Goal: Task Accomplishment & Management: Complete application form

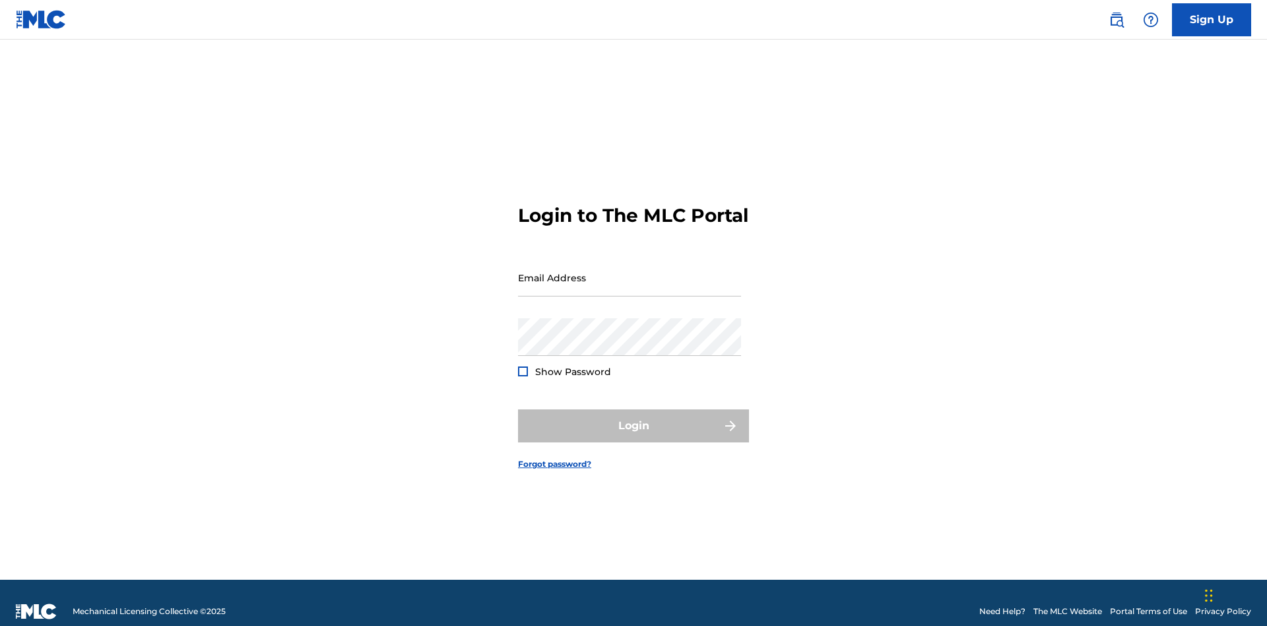
scroll to position [17, 0]
click at [1211, 19] on link "Sign Up" at bounding box center [1211, 19] width 79 height 33
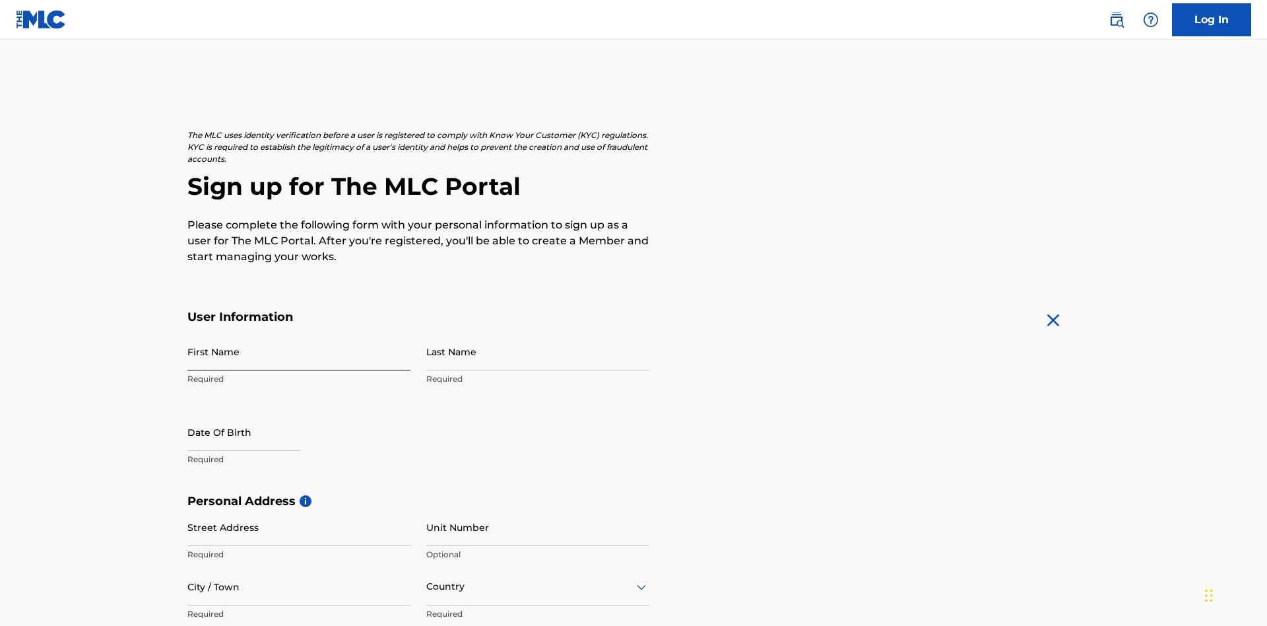
click at [299, 333] on input "First Name" at bounding box center [298, 352] width 223 height 38
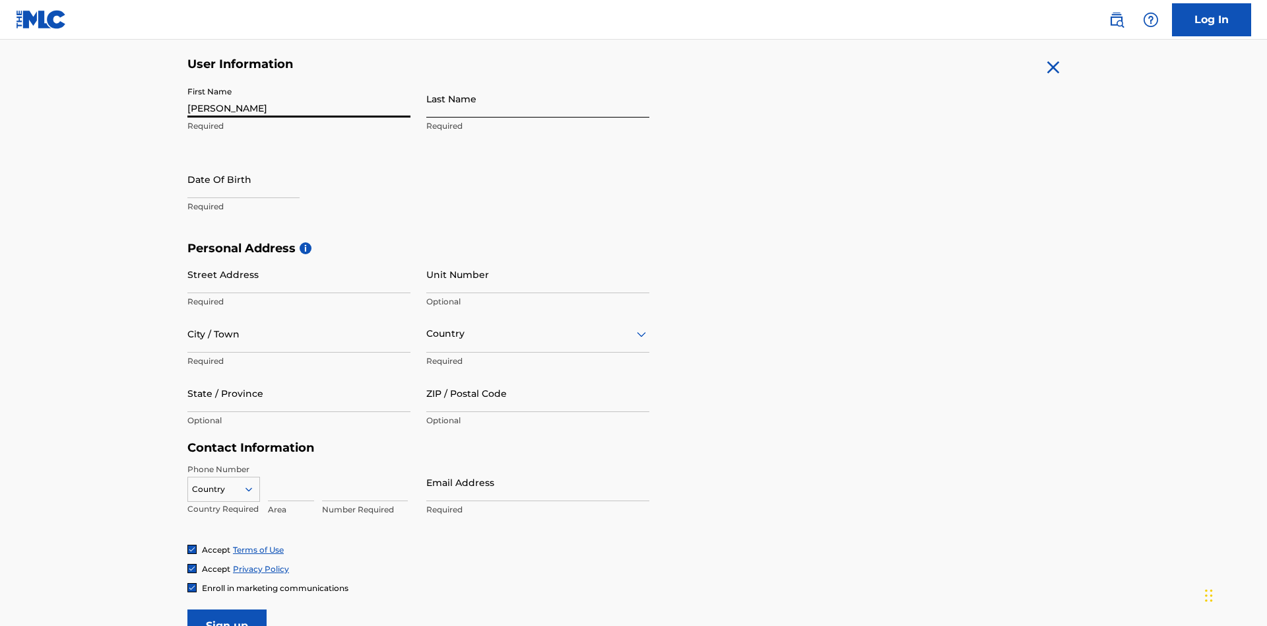
type input "[PERSON_NAME]"
click at [538, 98] on input "Last Name" at bounding box center [537, 99] width 223 height 38
type input "Ribble"
click at [254, 160] on input "text" at bounding box center [243, 179] width 112 height 38
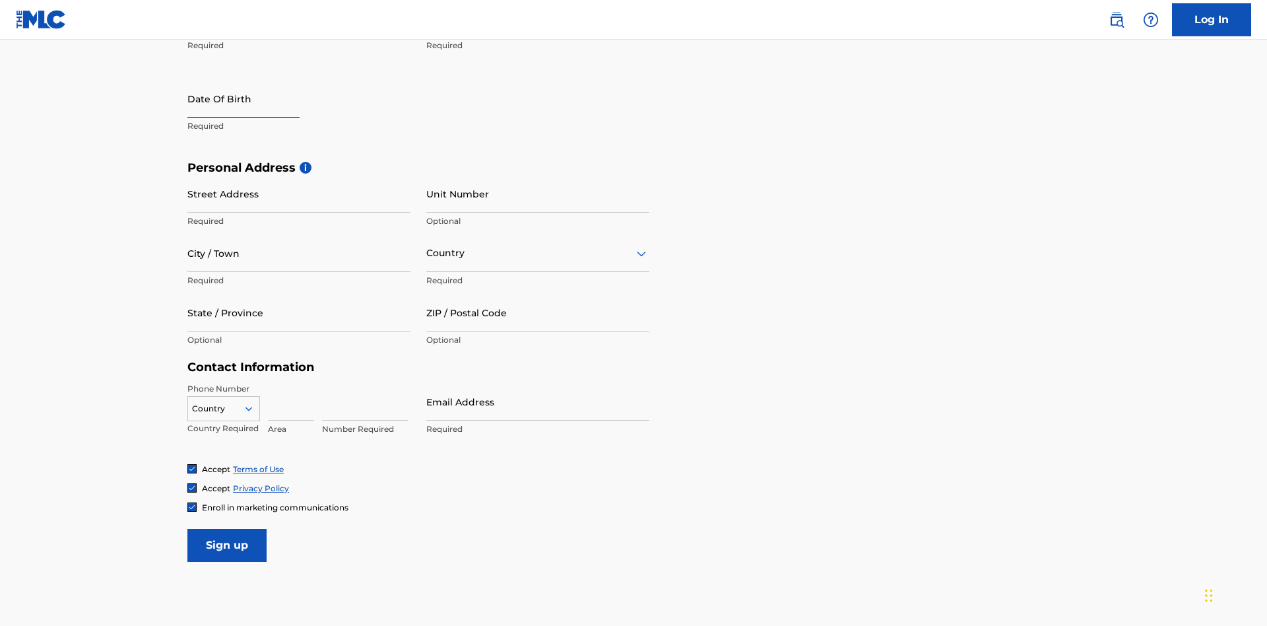
select select "8"
select select "2025"
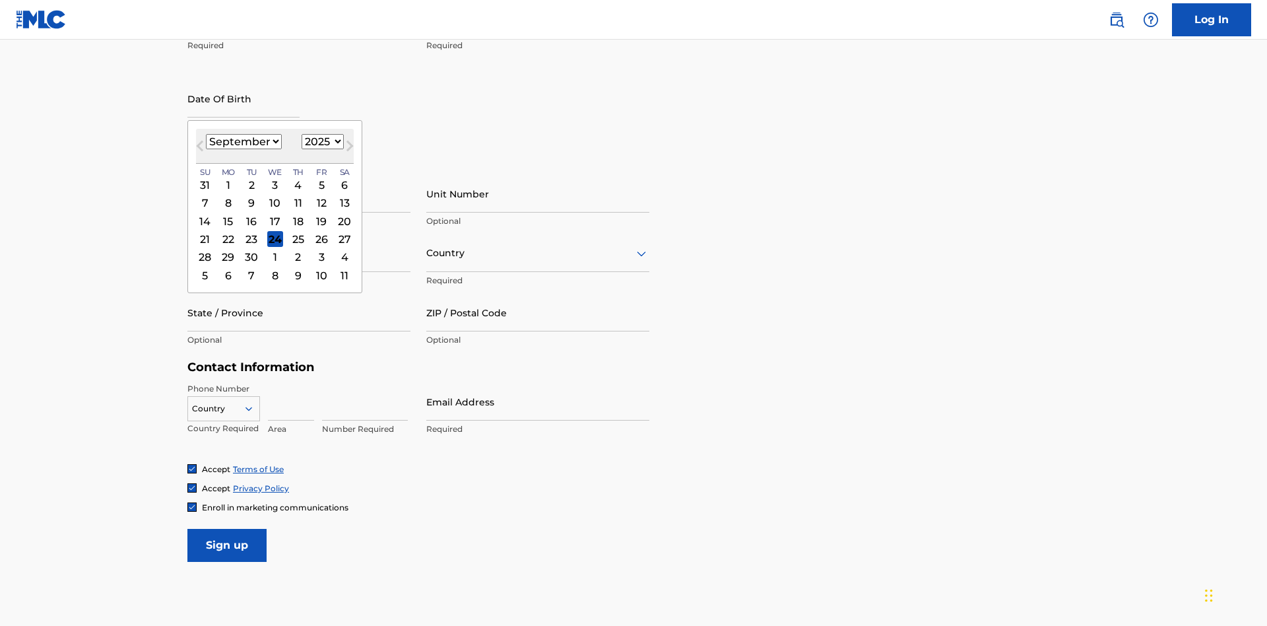
click at [243, 141] on select "January February March April May June July August September October November De…" at bounding box center [244, 141] width 76 height 15
select select "0"
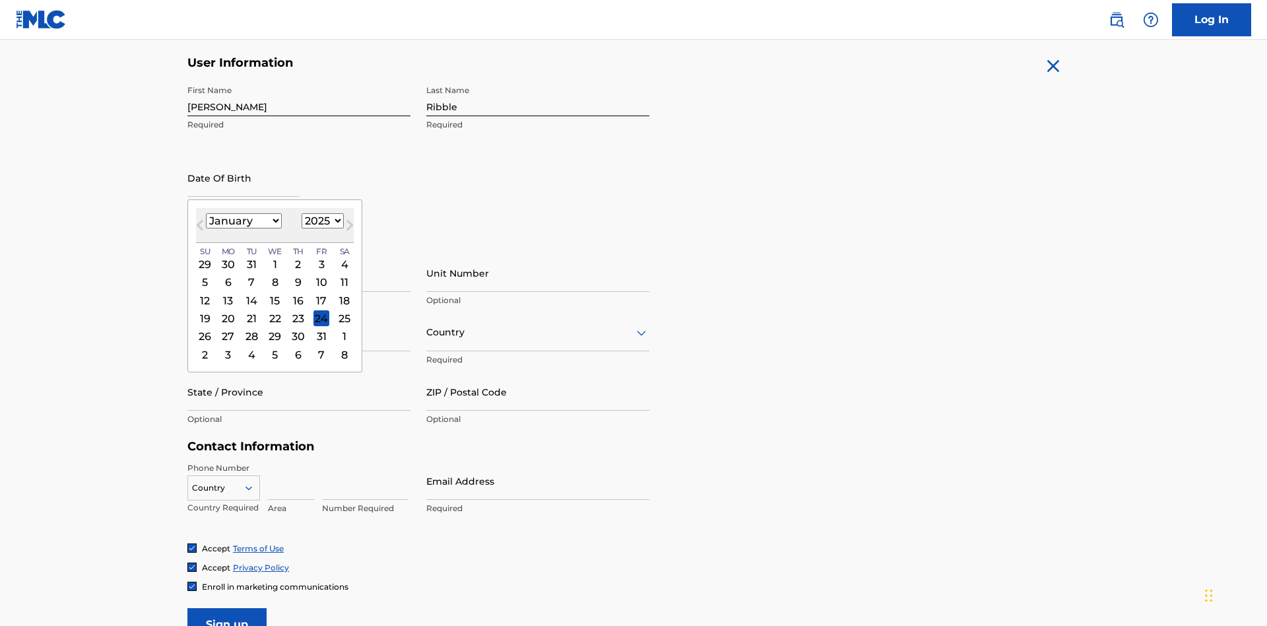
click at [321, 220] on select "1900 1901 1902 1903 1904 1905 1906 1907 1908 1909 1910 1911 1912 1913 1914 1915…" at bounding box center [323, 220] width 42 height 15
select select "1985"
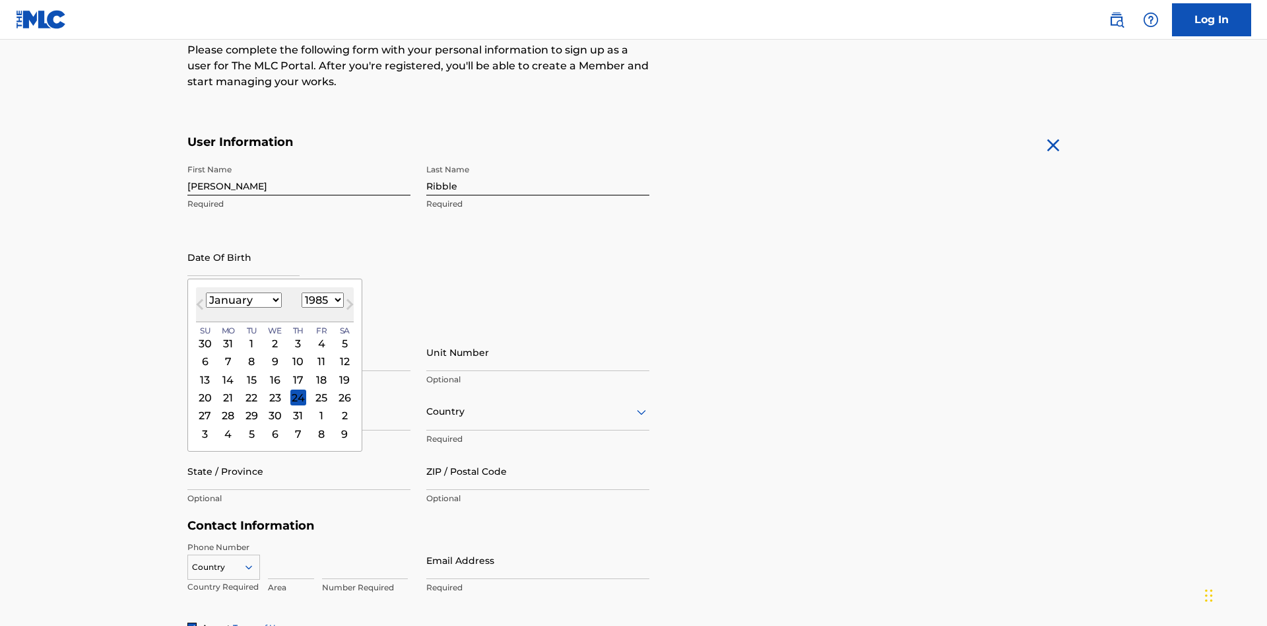
click at [321, 300] on select "1900 1901 1902 1903 1904 1905 1906 1907 1908 1909 1910 1911 1912 1913 1914 1915…" at bounding box center [323, 299] width 42 height 15
click at [251, 354] on div "8" at bounding box center [251, 362] width 16 height 16
type input "January 8 1985"
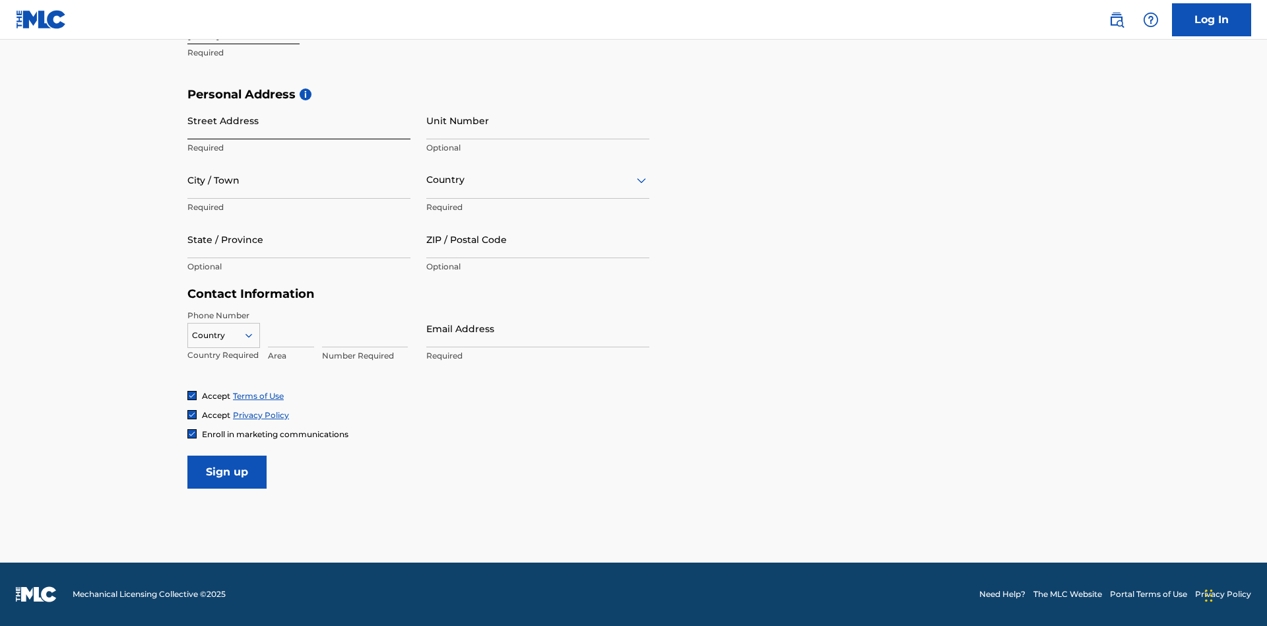
click at [299, 120] on input "Street Address" at bounding box center [298, 121] width 223 height 38
type input "9909 Elks Run Rd"
click at [299, 179] on input "City / Town" at bounding box center [298, 180] width 223 height 38
type input "Roseville"
click at [427, 179] on input "text" at bounding box center [427, 180] width 3 height 14
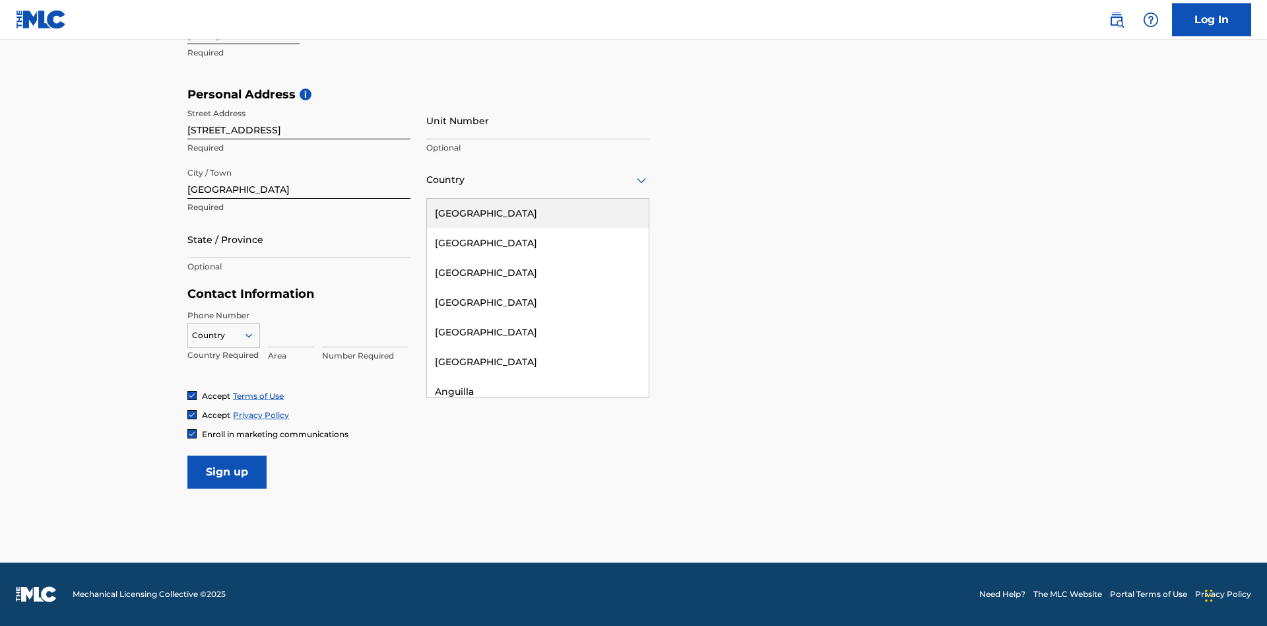
click at [538, 213] on div "United States" at bounding box center [538, 214] width 222 height 30
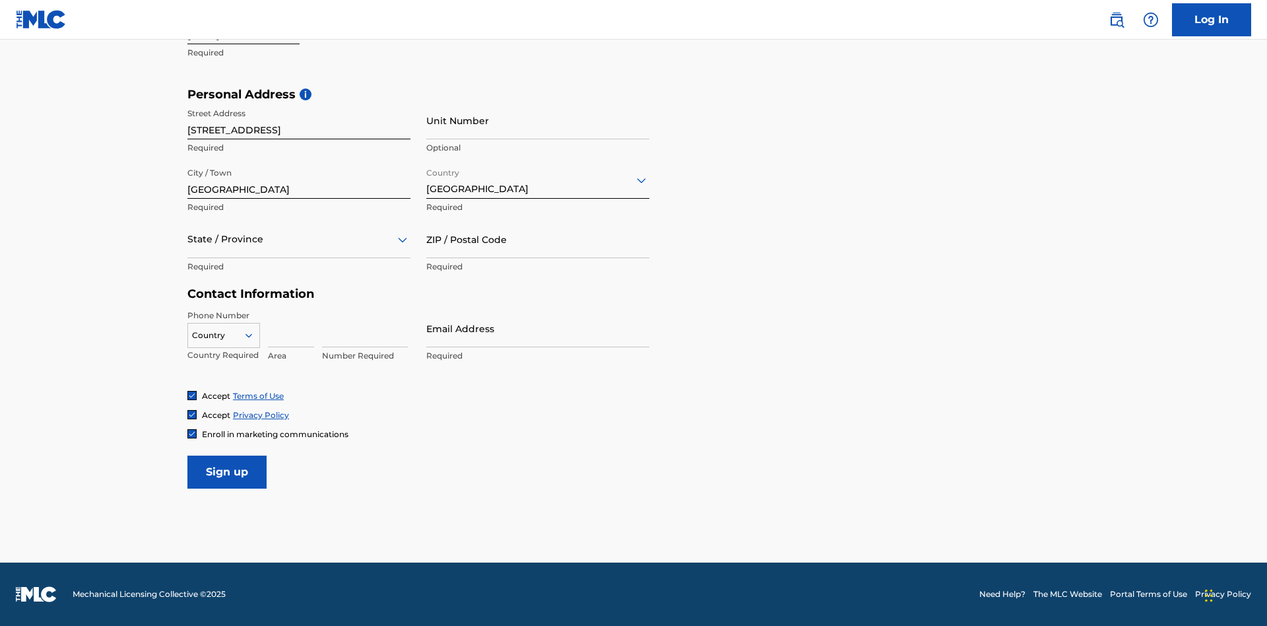
click at [299, 239] on div at bounding box center [298, 239] width 223 height 16
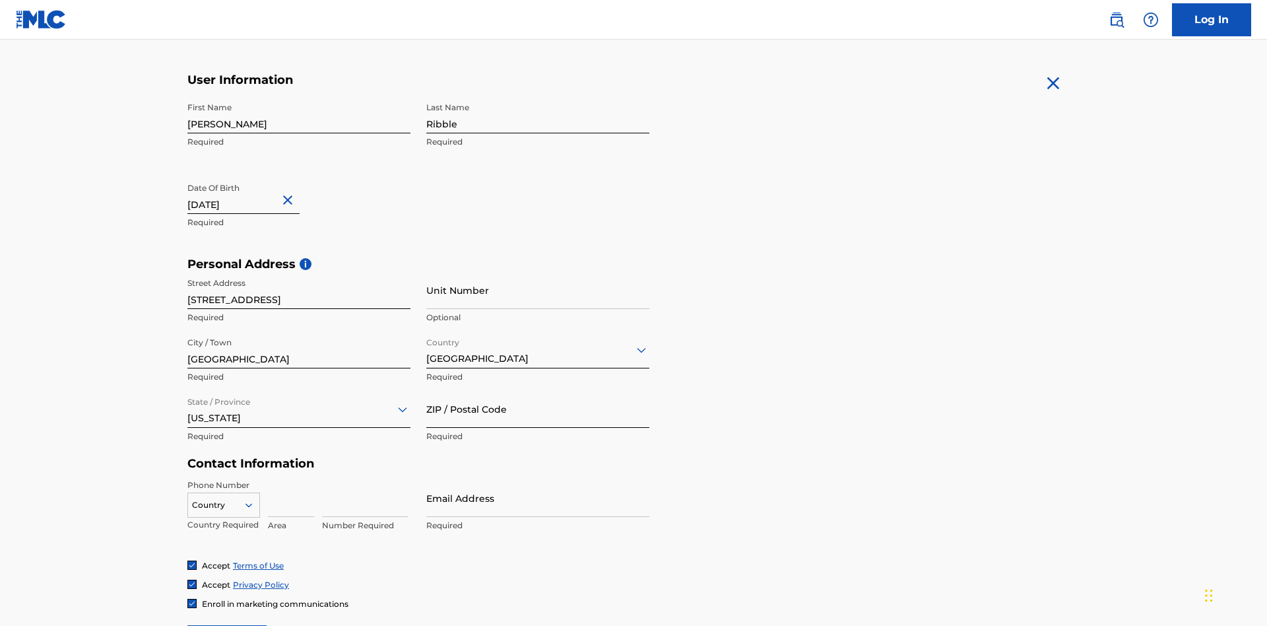
click at [538, 390] on input "ZIP / Postal Code" at bounding box center [537, 409] width 223 height 38
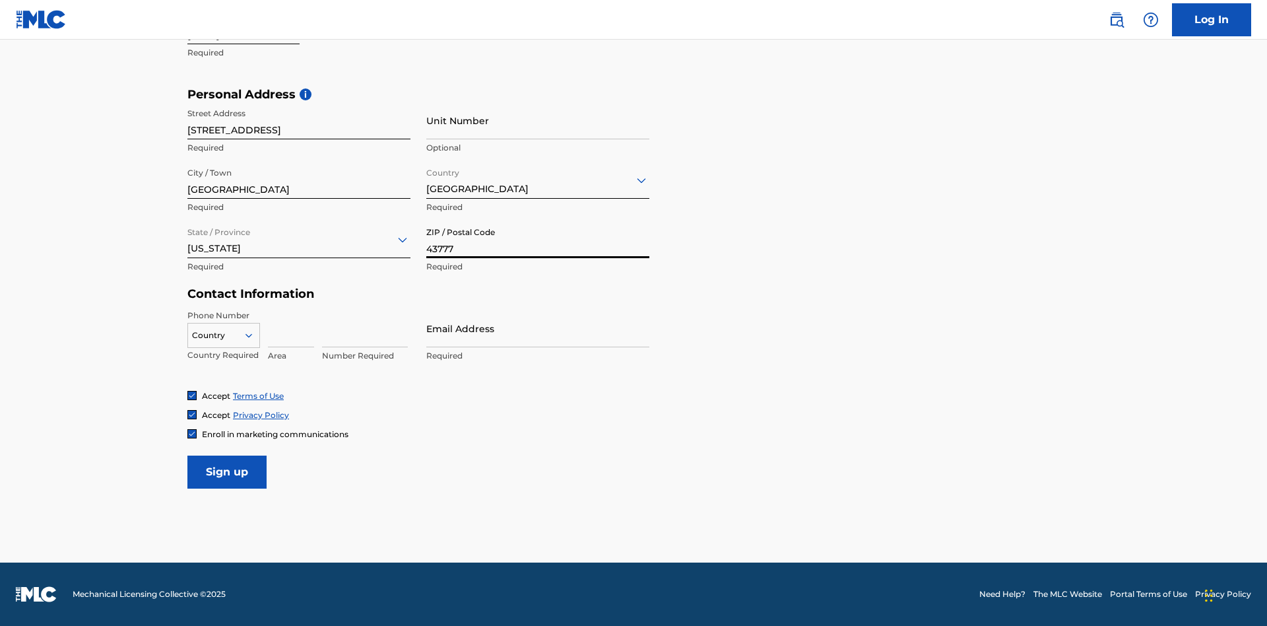
type input "43777"
click at [254, 335] on icon at bounding box center [249, 335] width 12 height 12
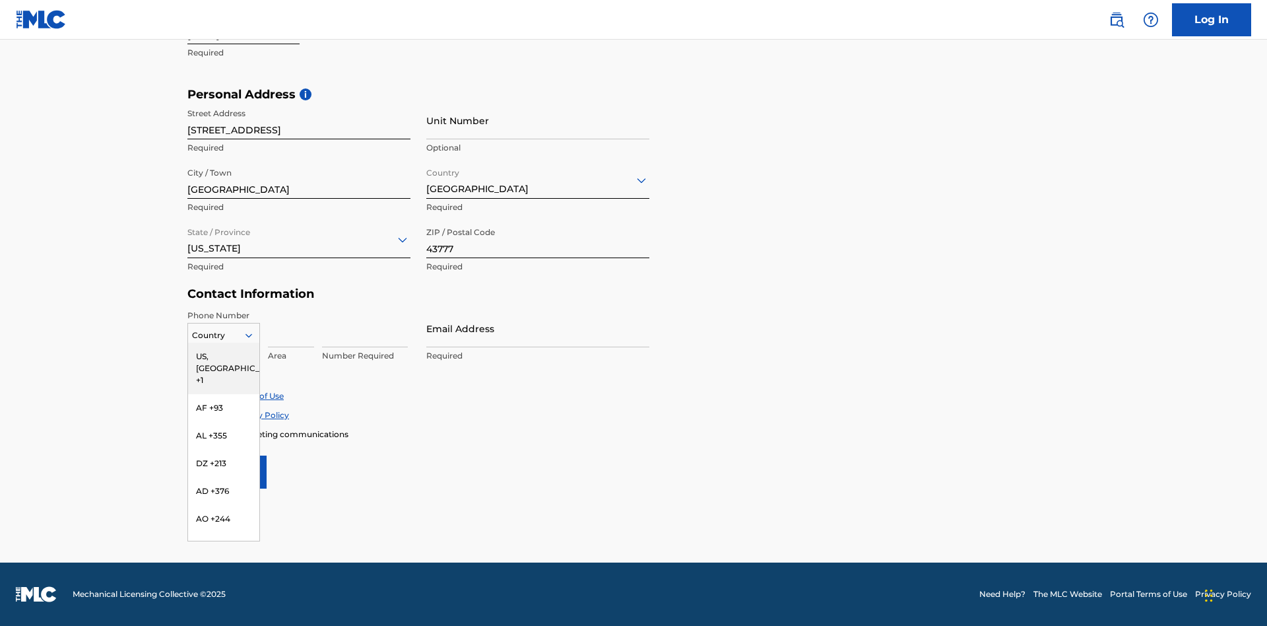
click at [224, 356] on div "US, CA +1" at bounding box center [223, 367] width 71 height 51
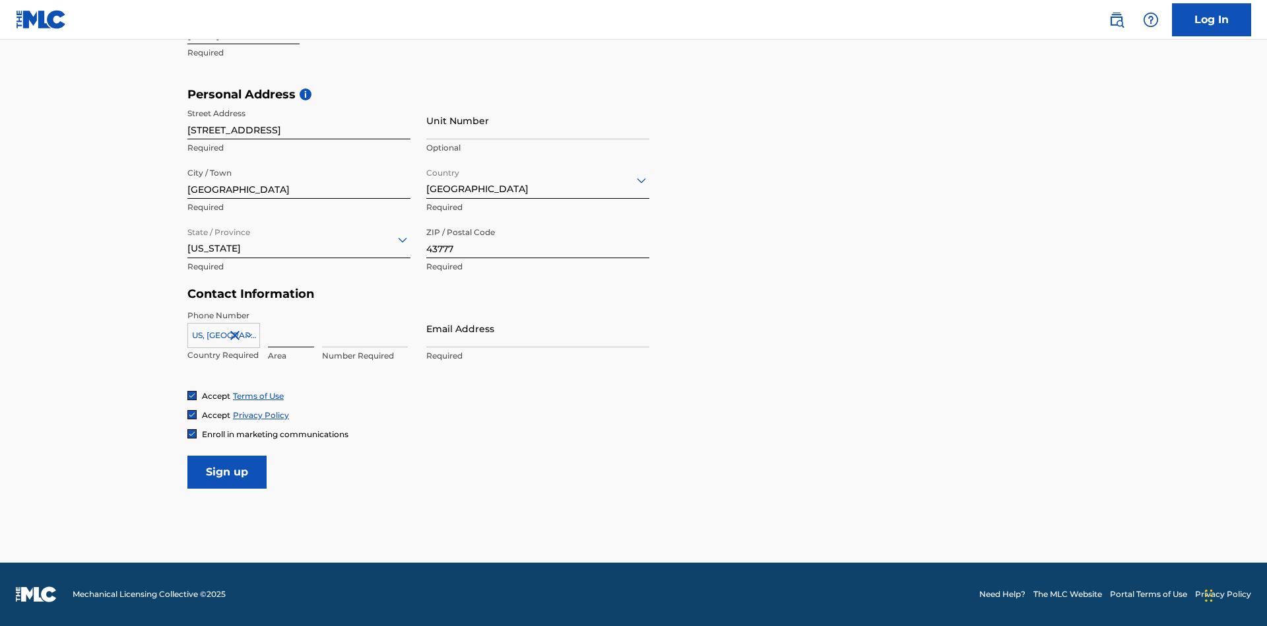
click at [291, 328] on input at bounding box center [291, 328] width 46 height 38
type input "740"
click at [365, 328] on input at bounding box center [365, 328] width 86 height 38
type input "8086351"
click at [538, 328] on input "Email Address" at bounding box center [537, 328] width 223 height 38
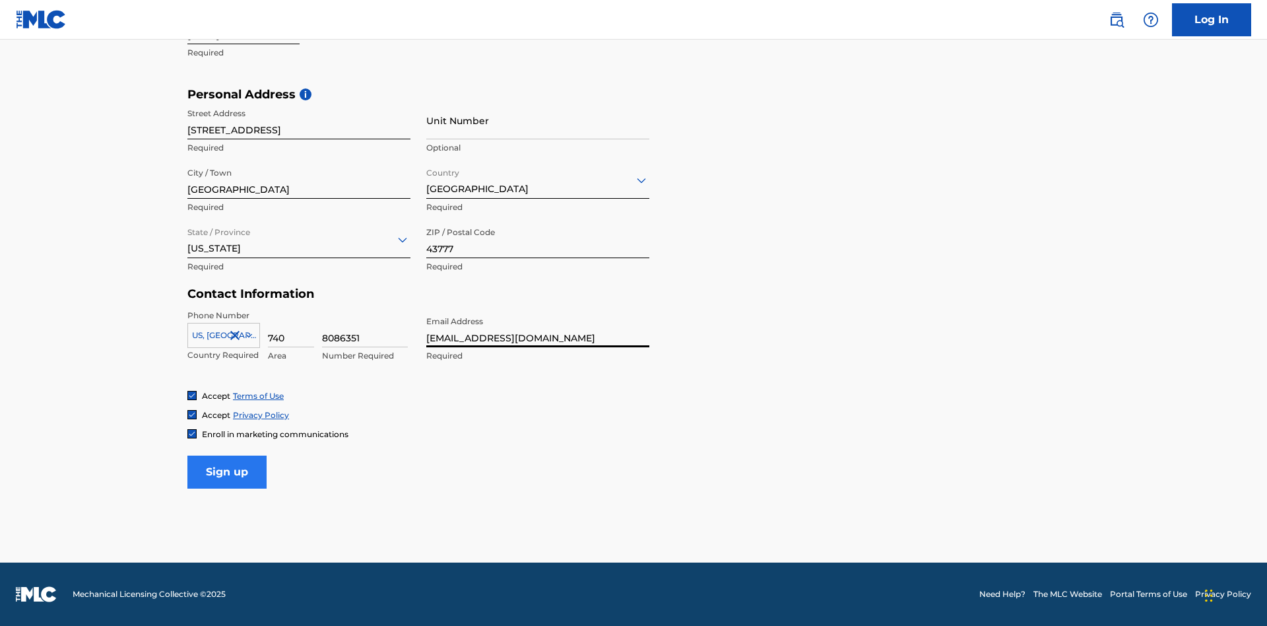
type input "[EMAIL_ADDRESS][DOMAIN_NAME]"
click at [227, 471] on input "Sign up" at bounding box center [226, 471] width 79 height 33
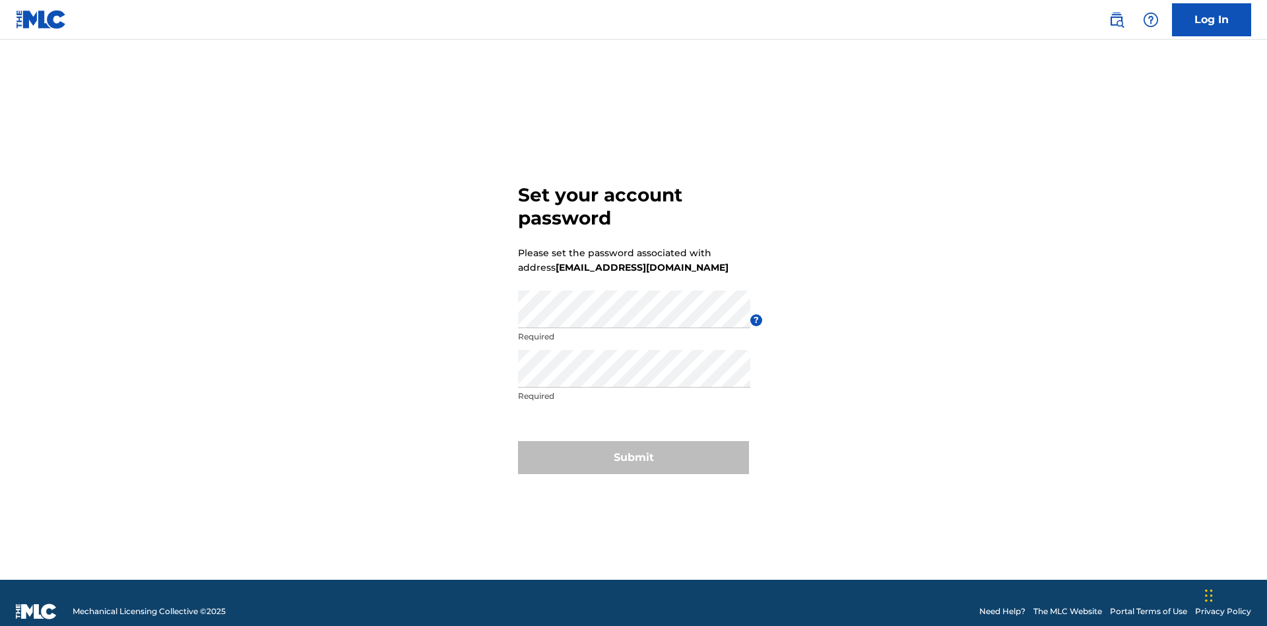
scroll to position [17, 0]
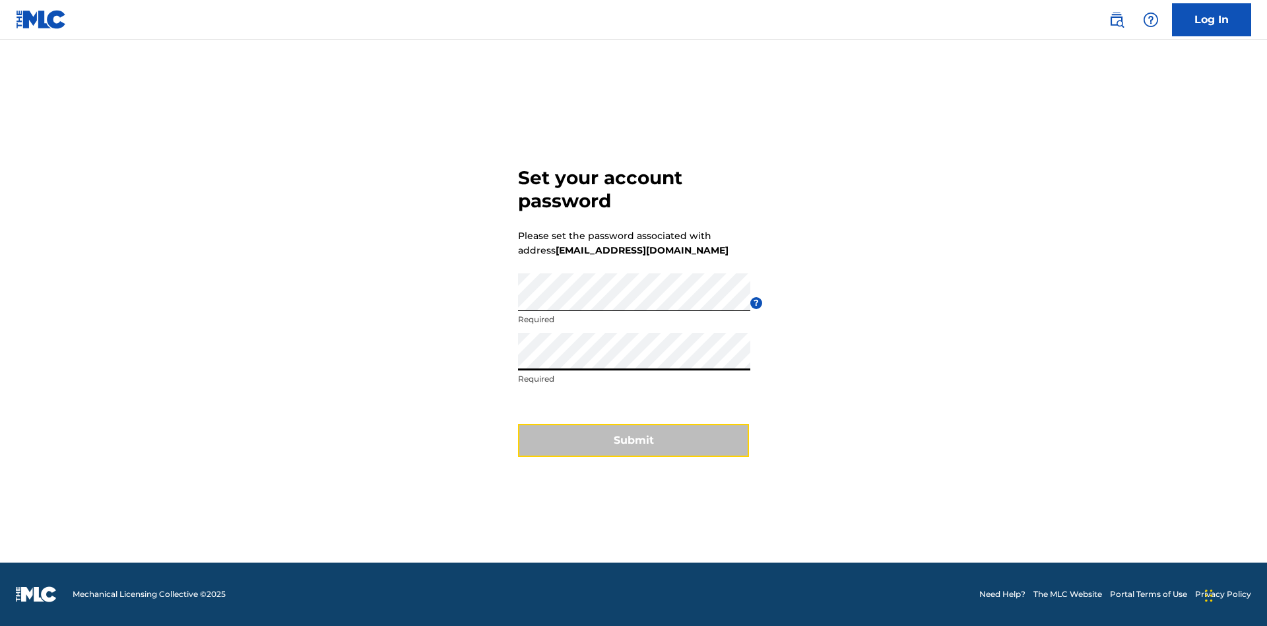
click at [633, 448] on button "Submit" at bounding box center [633, 440] width 231 height 33
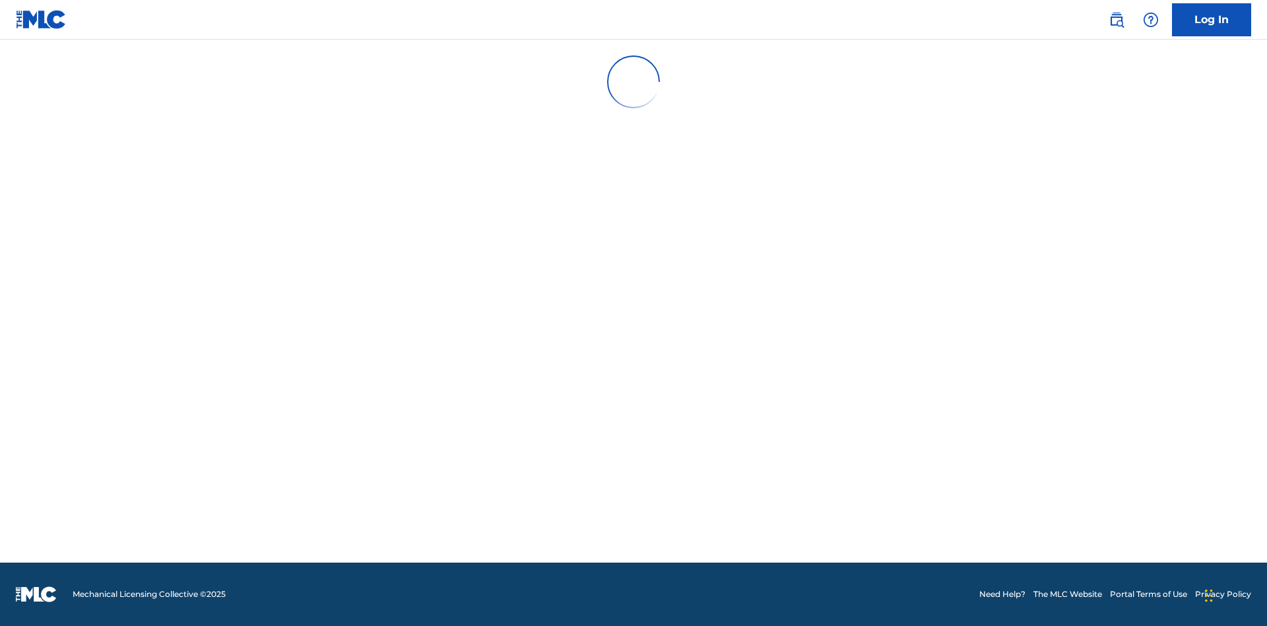
scroll to position [0, 0]
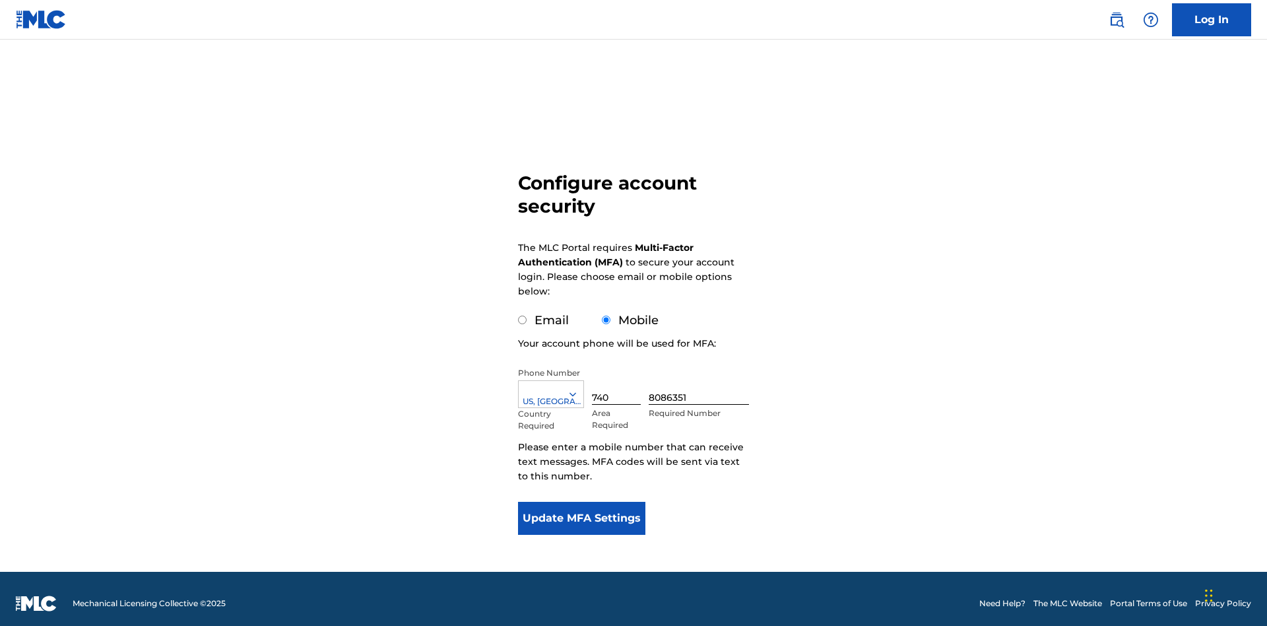
click at [523, 315] on input "Email" at bounding box center [522, 319] width 9 height 9
radio input "true"
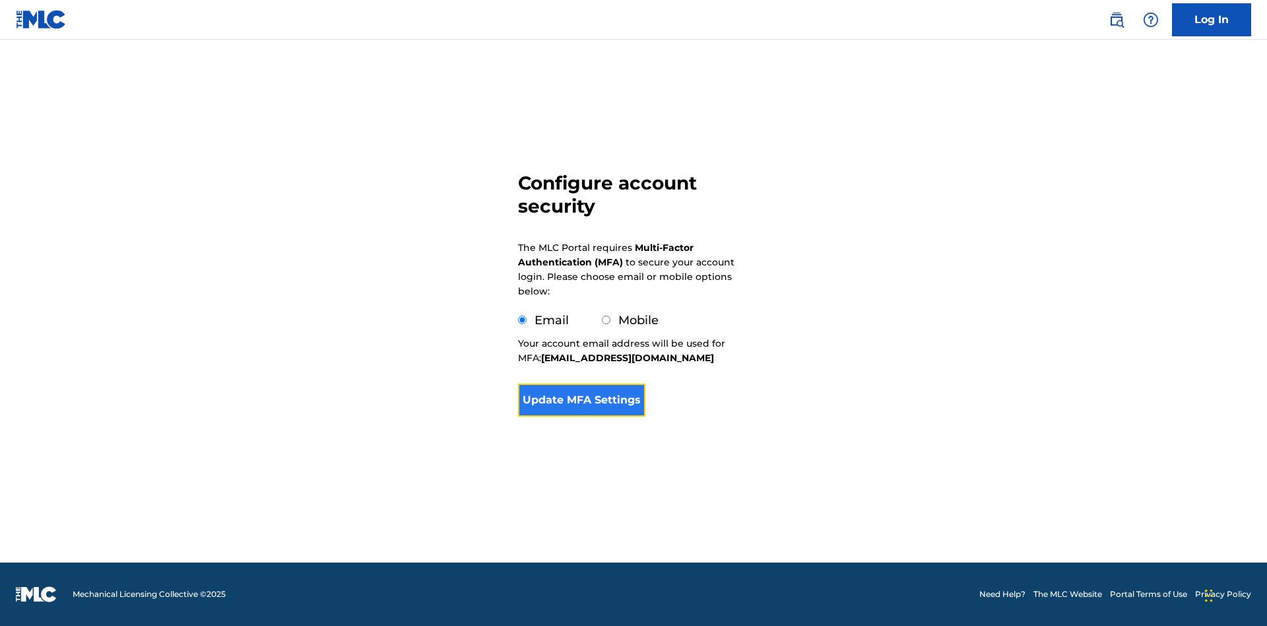
click at [581, 416] on button "Update MFA Settings" at bounding box center [581, 399] width 127 height 33
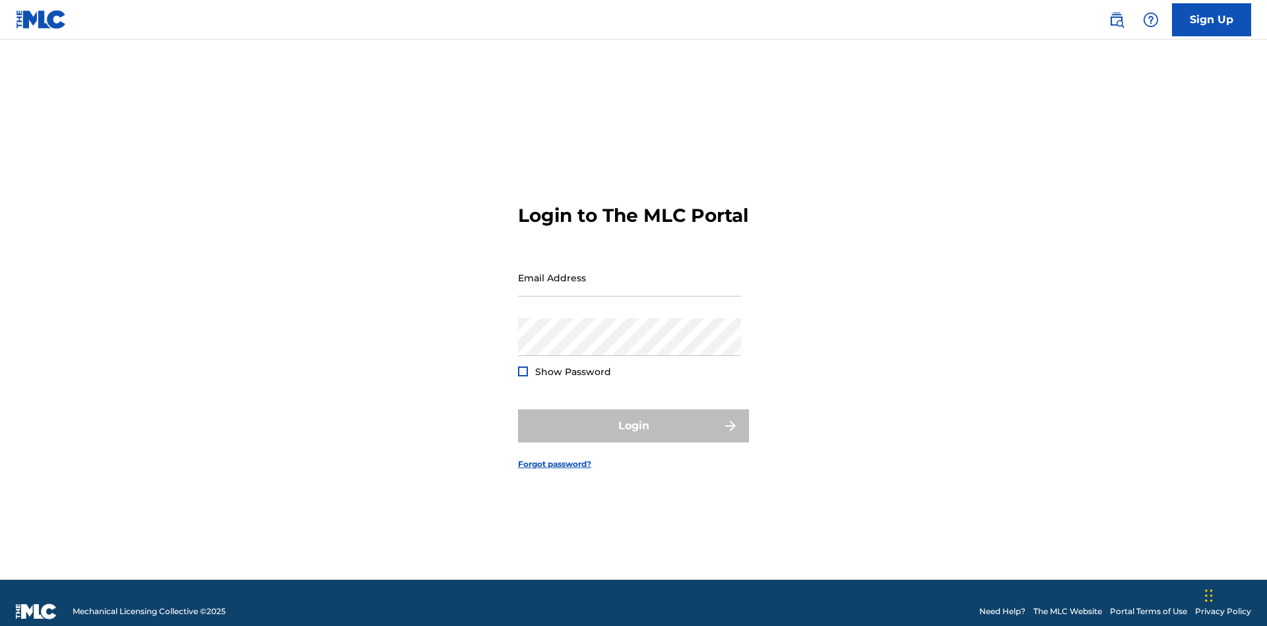
scroll to position [17, 0]
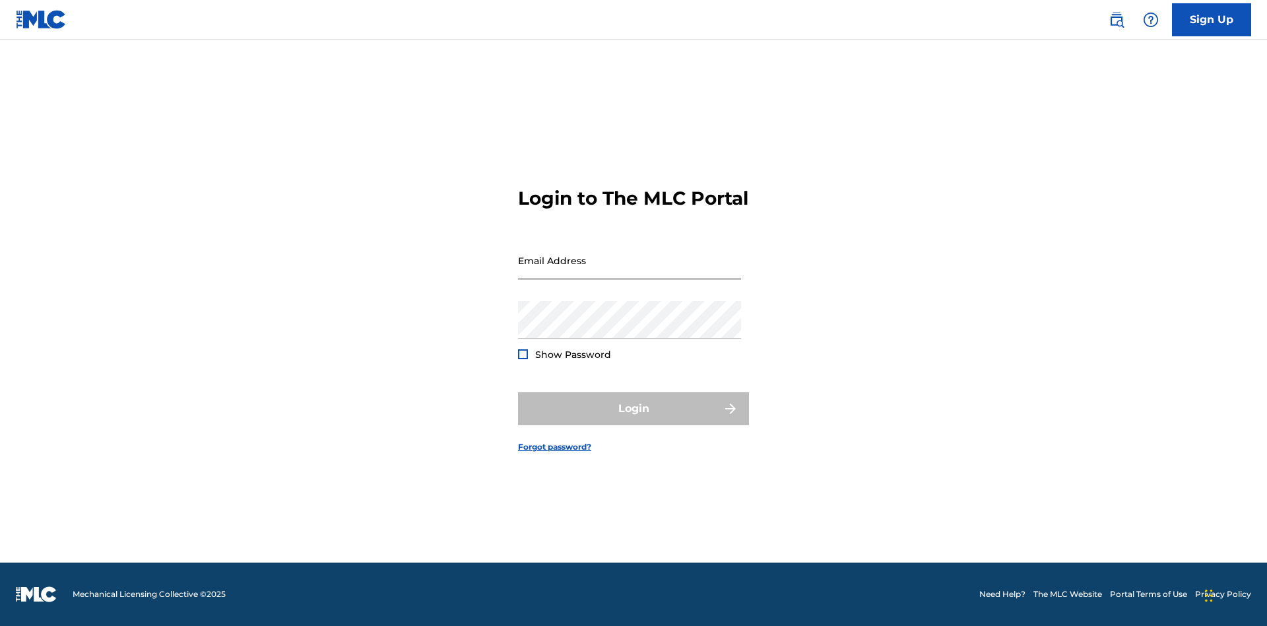
click at [629, 271] on input "Email Address" at bounding box center [629, 261] width 223 height 38
type input "[EMAIL_ADDRESS][DOMAIN_NAME]"
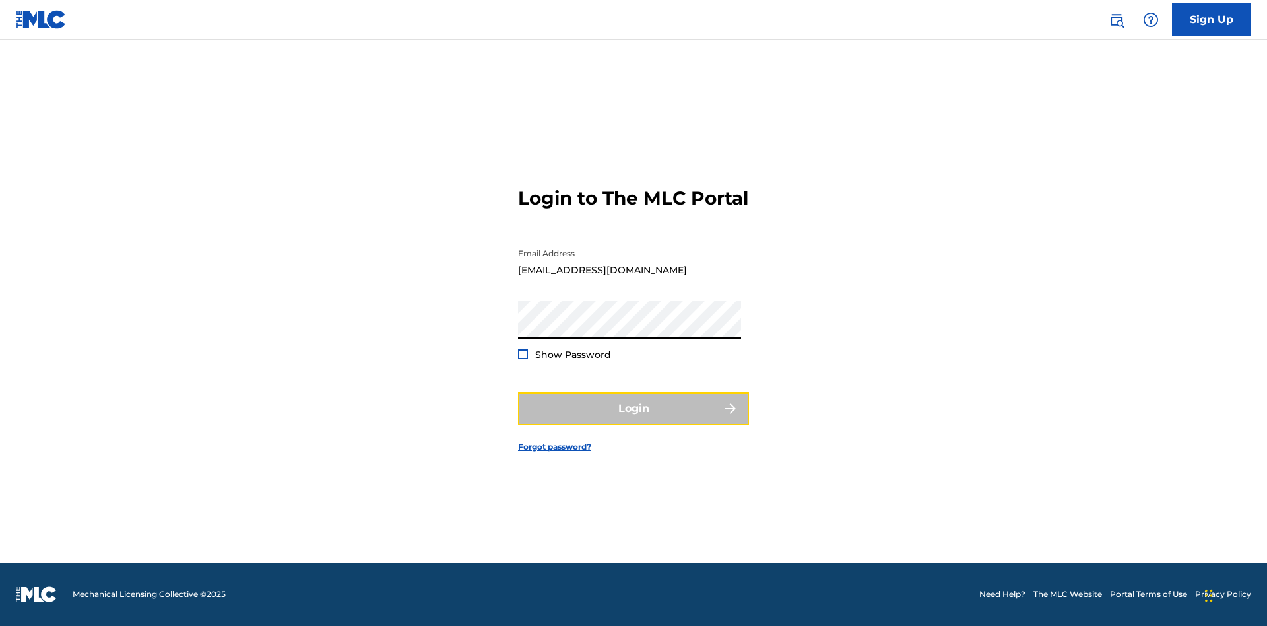
click at [633, 420] on button "Login" at bounding box center [633, 408] width 231 height 33
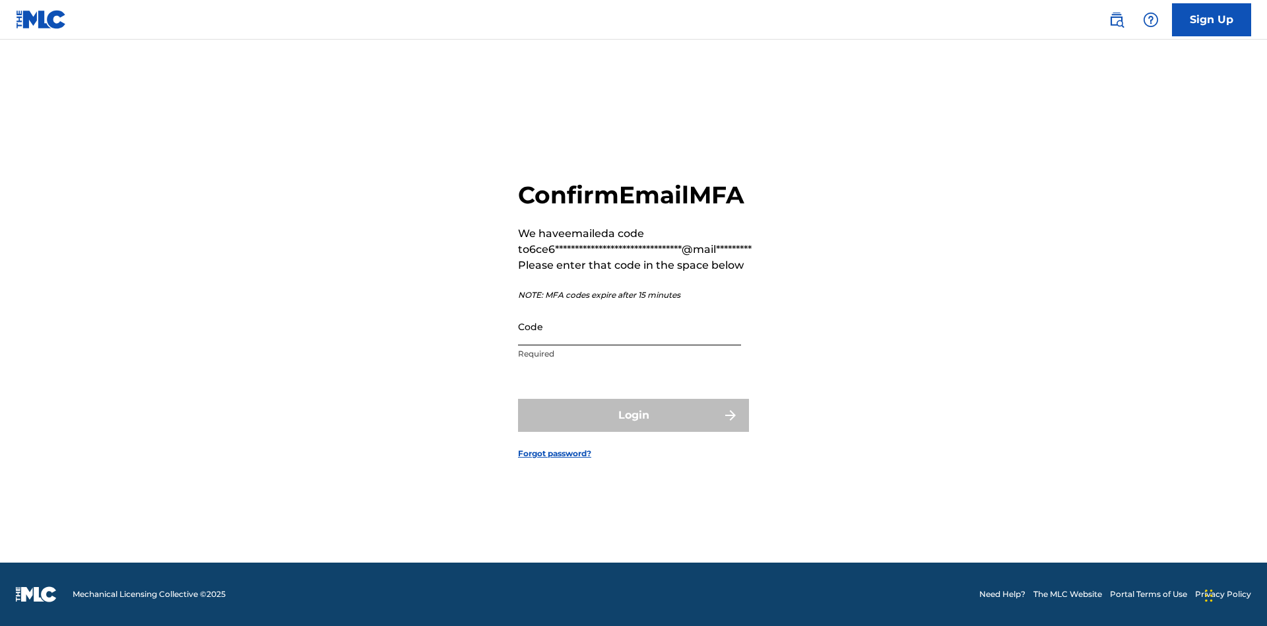
click at [629, 326] on input "Code" at bounding box center [629, 326] width 223 height 38
type input "946044"
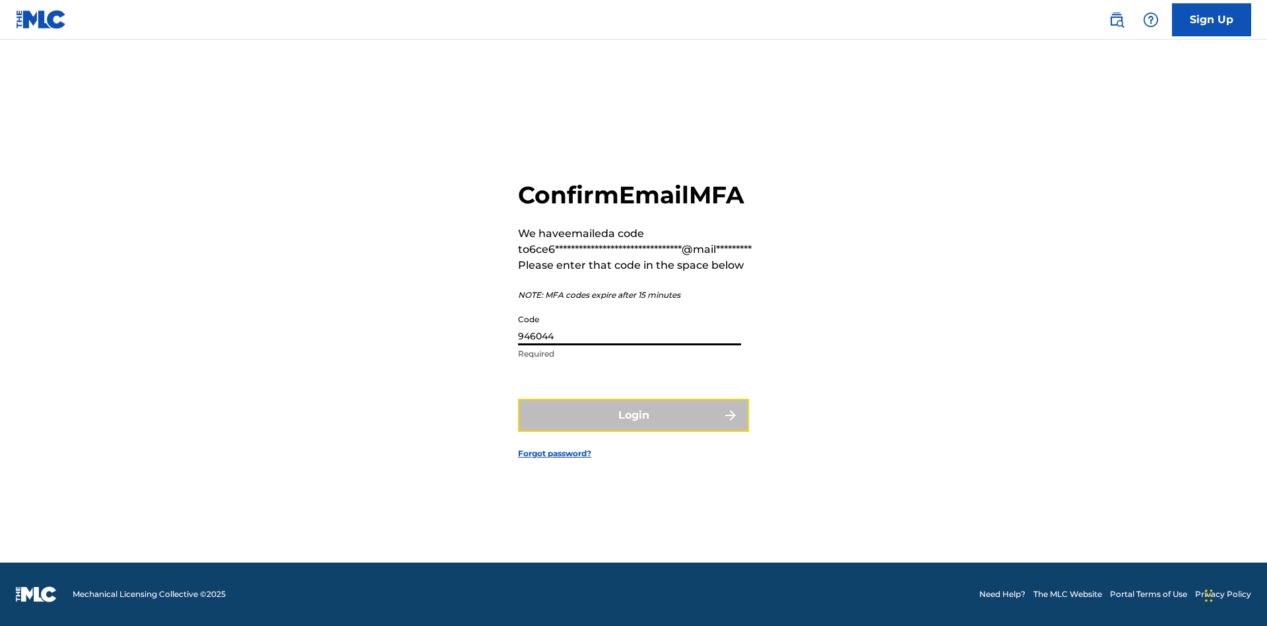
click at [633, 414] on button "Login" at bounding box center [633, 415] width 231 height 33
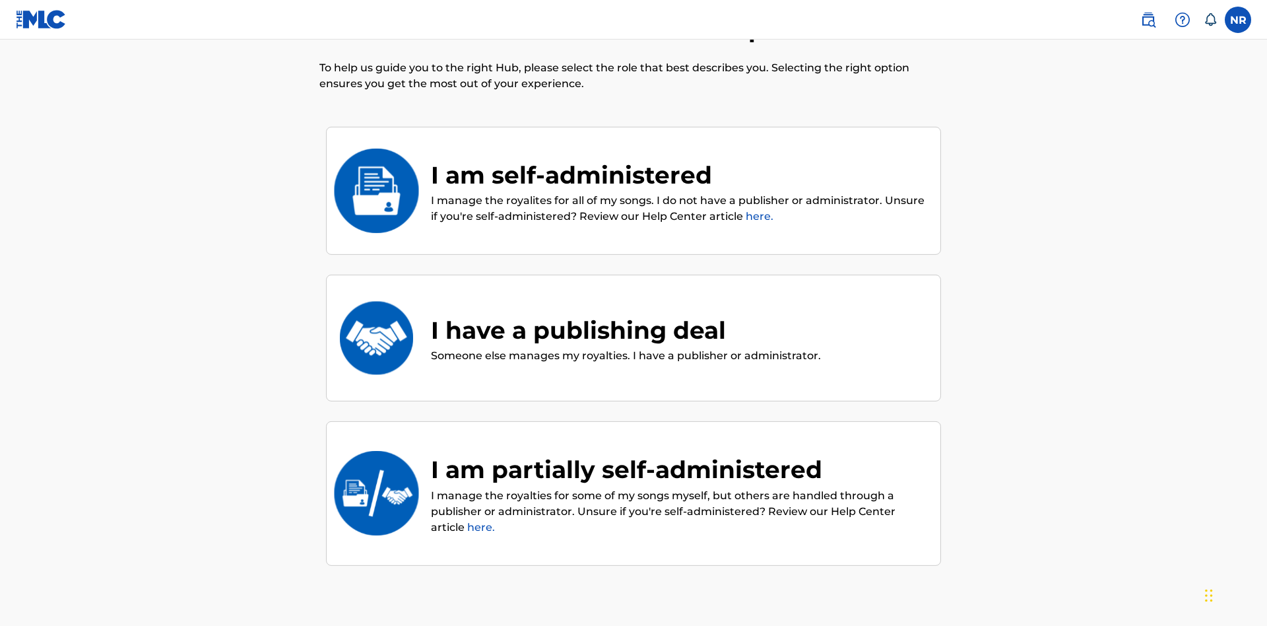
scroll to position [59, 0]
